Goal: Task Accomplishment & Management: Complete application form

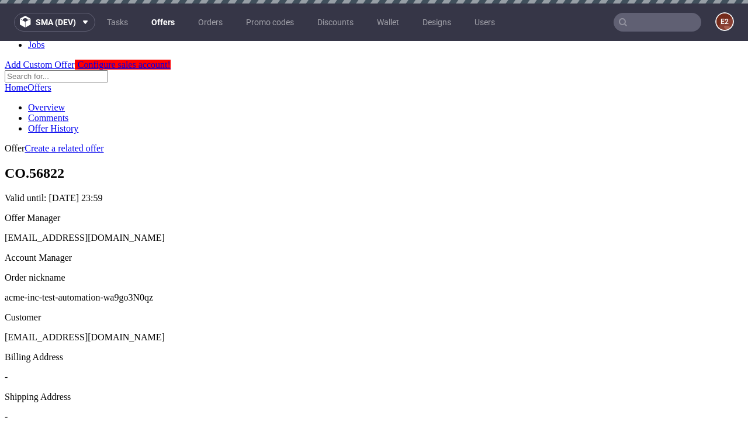
scroll to position [4, 0]
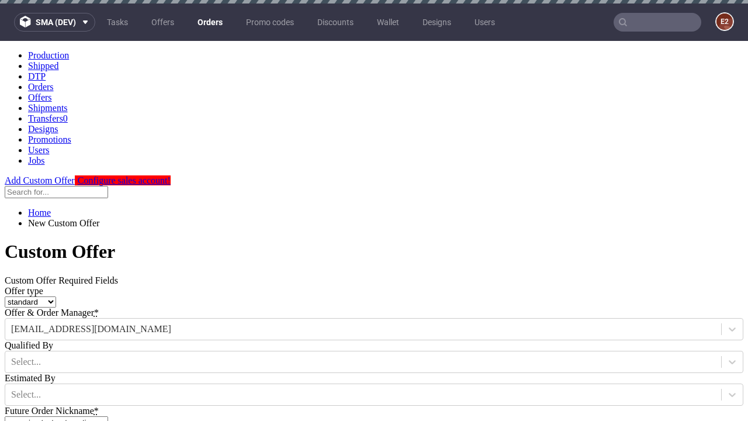
type input "acme-inc-test-automation-wa9go3N0qz"
type input "2025-09-03"
type input "e2e-user-roc2lBJliY@test.com"
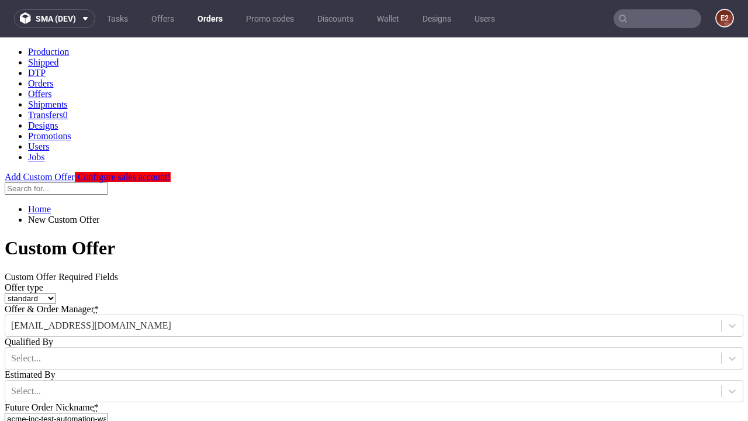
scroll to position [7, 0]
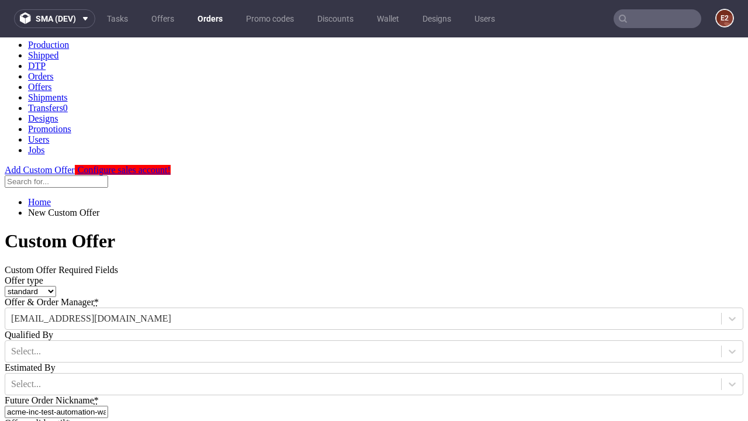
select select "gb"
type input "e2e-user-roc2lBJliY@test.com"
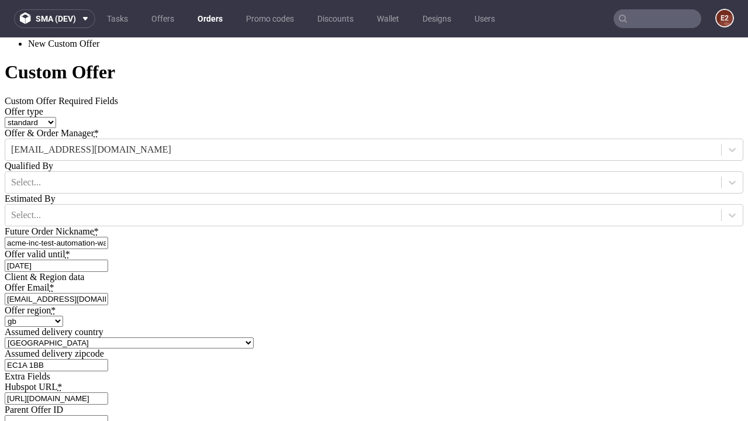
type input "[URL][DOMAIN_NAME]"
type input "Please wait..."
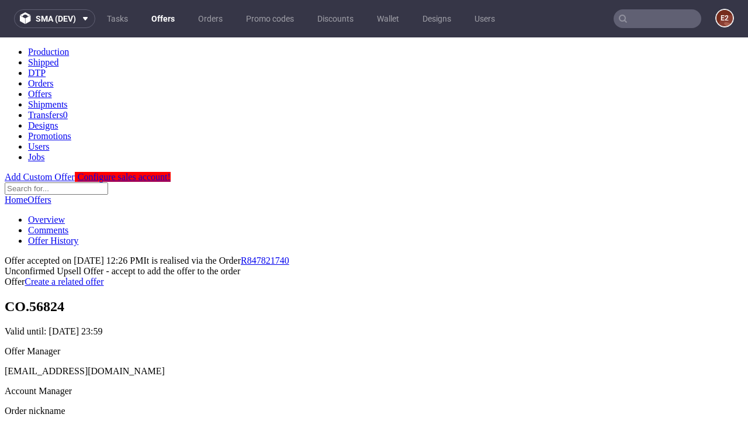
scroll to position [180, 0]
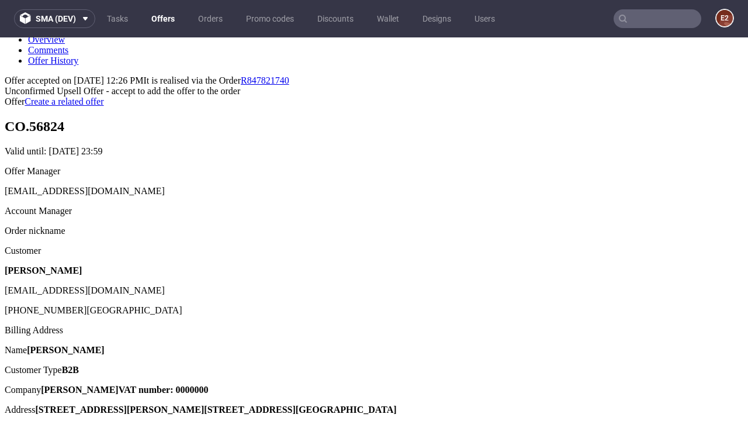
type input "In progress..."
